Goal: Transaction & Acquisition: Download file/media

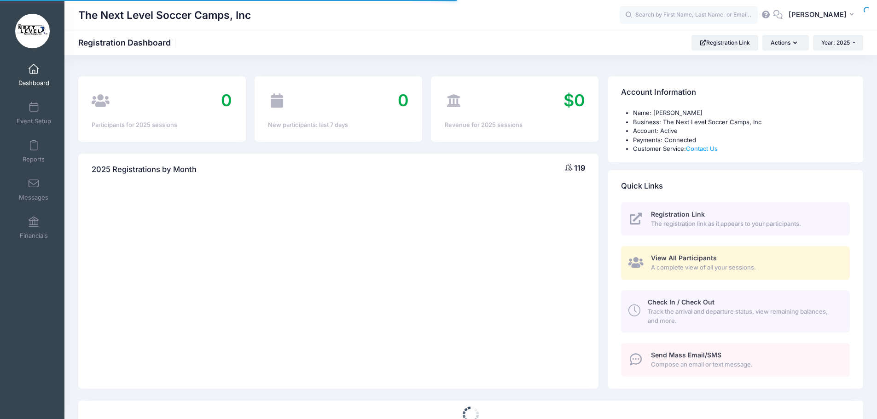
select select
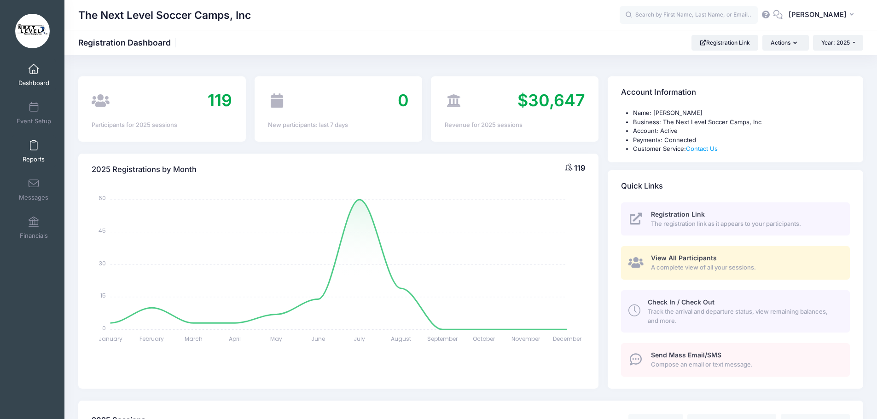
click at [34, 148] on span at bounding box center [34, 146] width 0 height 10
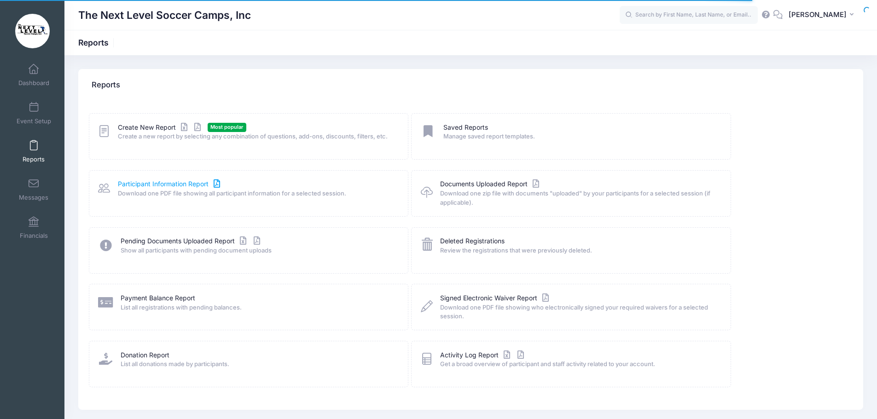
click at [176, 187] on link "Participant Information Report" at bounding box center [170, 185] width 105 height 10
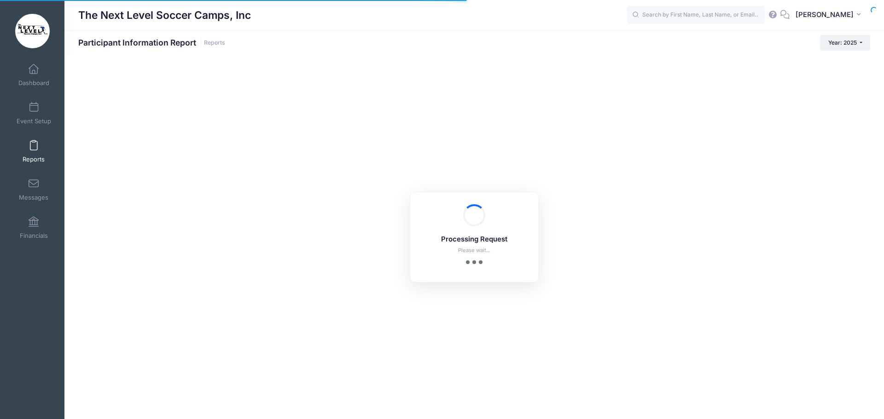
checkbox input "true"
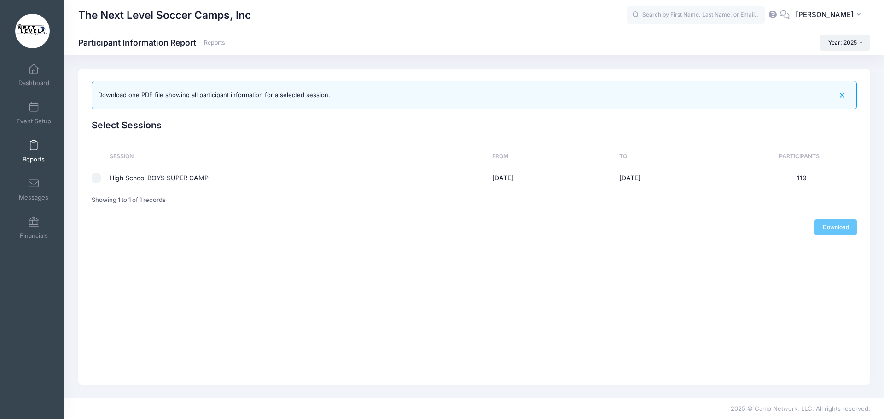
click at [100, 179] on input "checkbox" at bounding box center [96, 178] width 9 height 9
checkbox input "true"
click at [837, 230] on link "Download" at bounding box center [835, 228] width 42 height 16
